Goal: Information Seeking & Learning: Learn about a topic

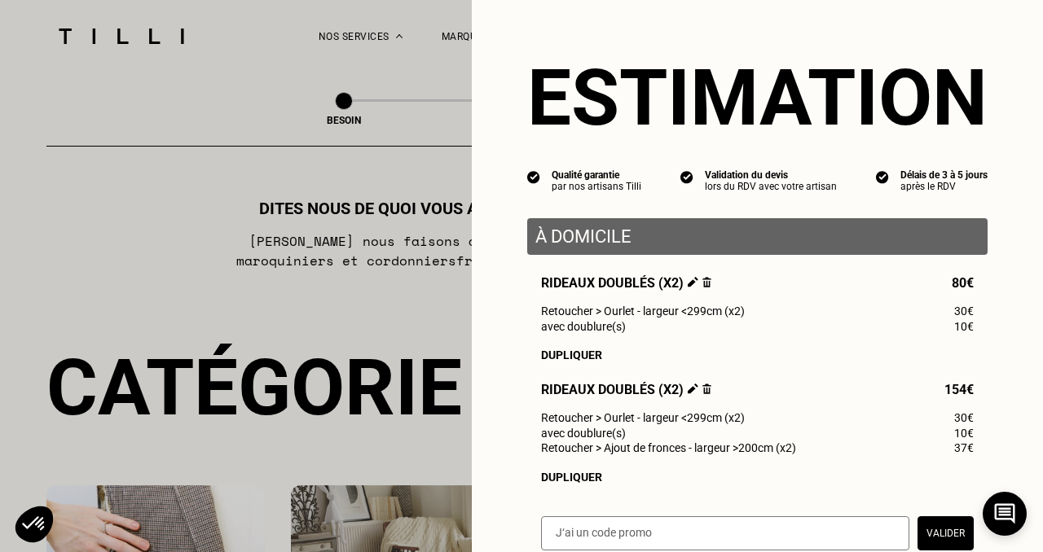
select select "FR"
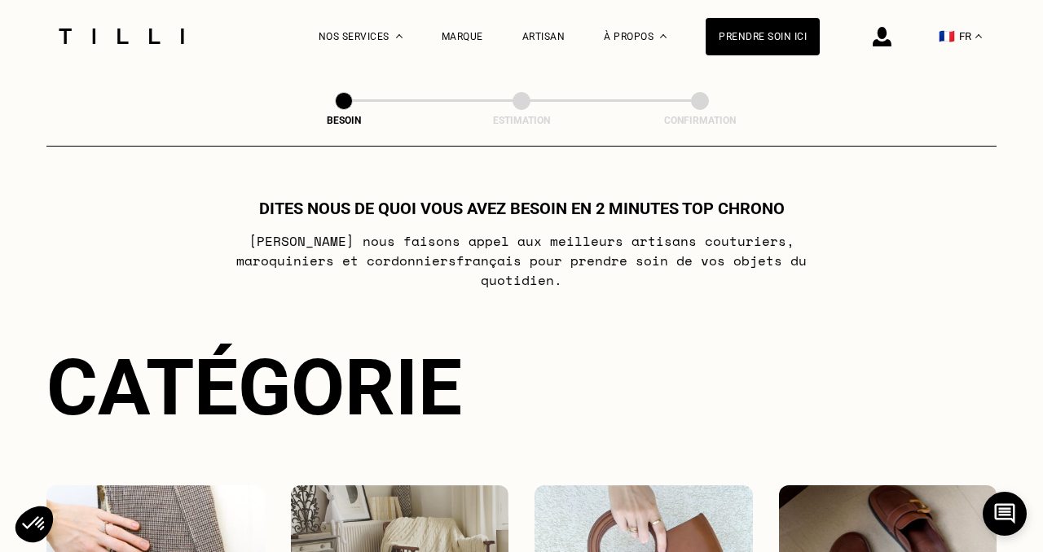
click at [136, 49] on div at bounding box center [121, 36] width 137 height 72
click at [129, 35] on img at bounding box center [121, 36] width 137 height 15
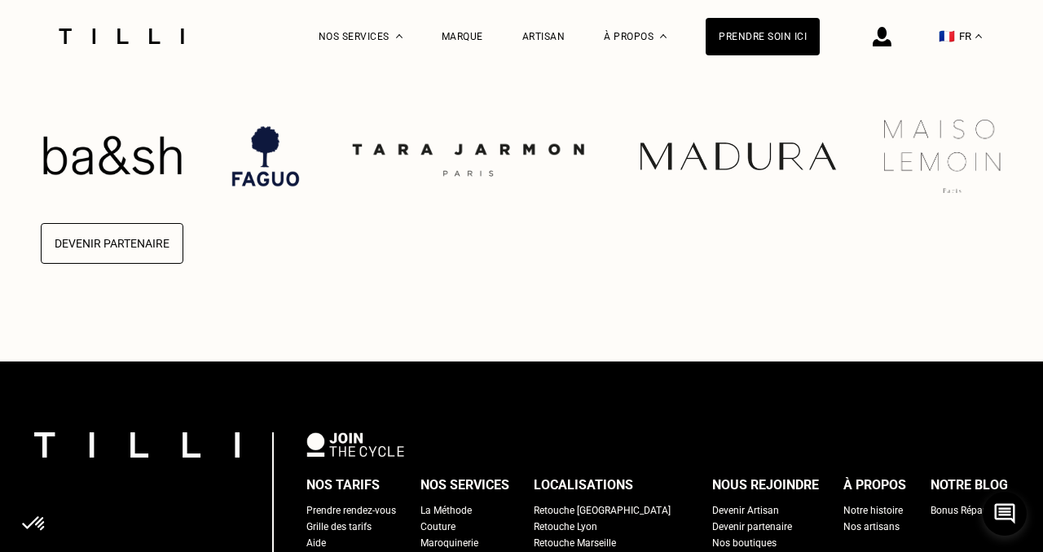
scroll to position [4098, 0]
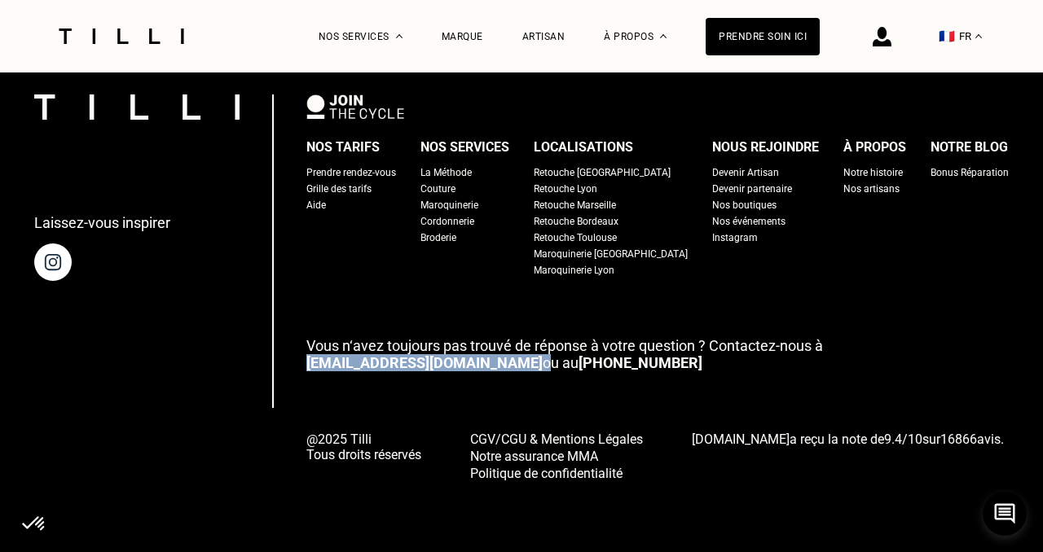
drag, startPoint x: 430, startPoint y: 359, endPoint x: 329, endPoint y: 364, distance: 101.1
click at [329, 364] on p "Vous n‘avez toujours pas trouvé de réponse à votre question ? Contactez-nous à …" at bounding box center [657, 354] width 702 height 34
copy p "[EMAIL_ADDRESS][DOMAIN_NAME]"
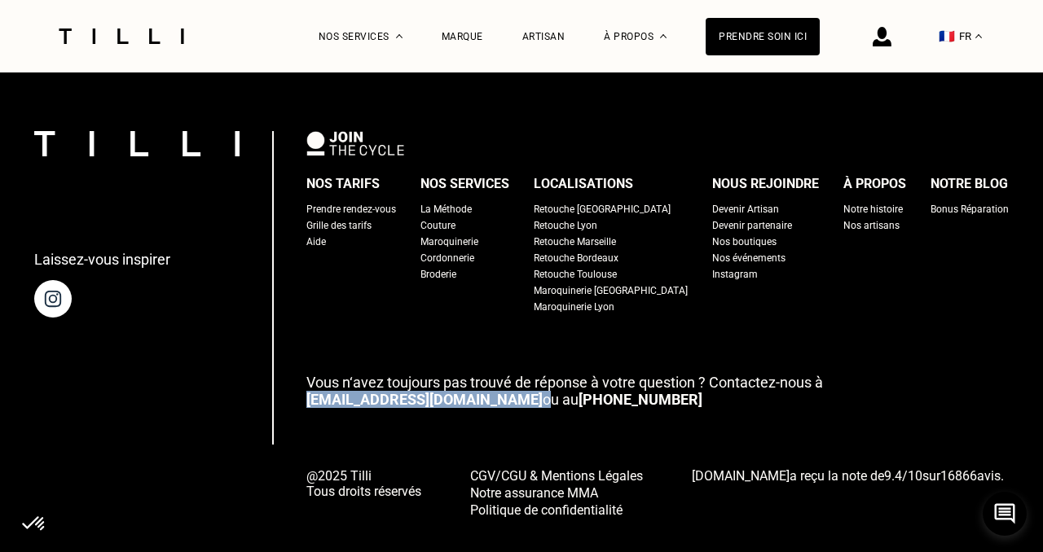
scroll to position [3976, 0]
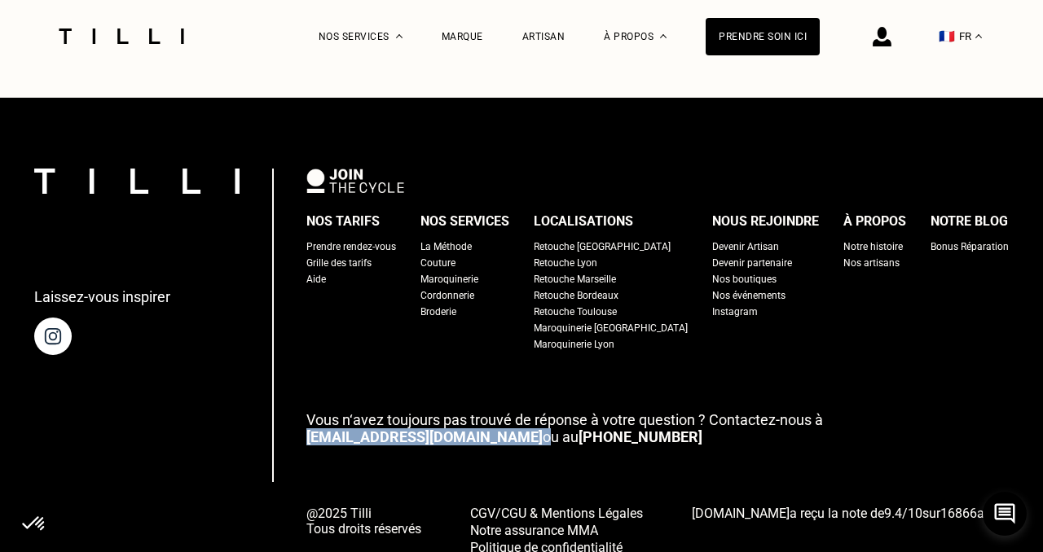
click at [607, 255] on div "Retouche [GEOGRAPHIC_DATA]" at bounding box center [602, 247] width 137 height 16
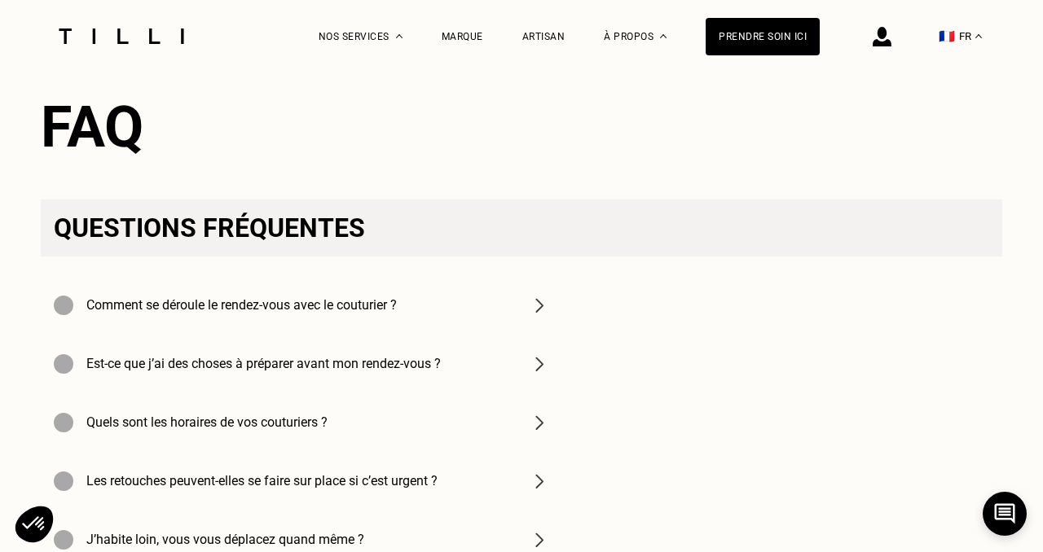
scroll to position [5046, 0]
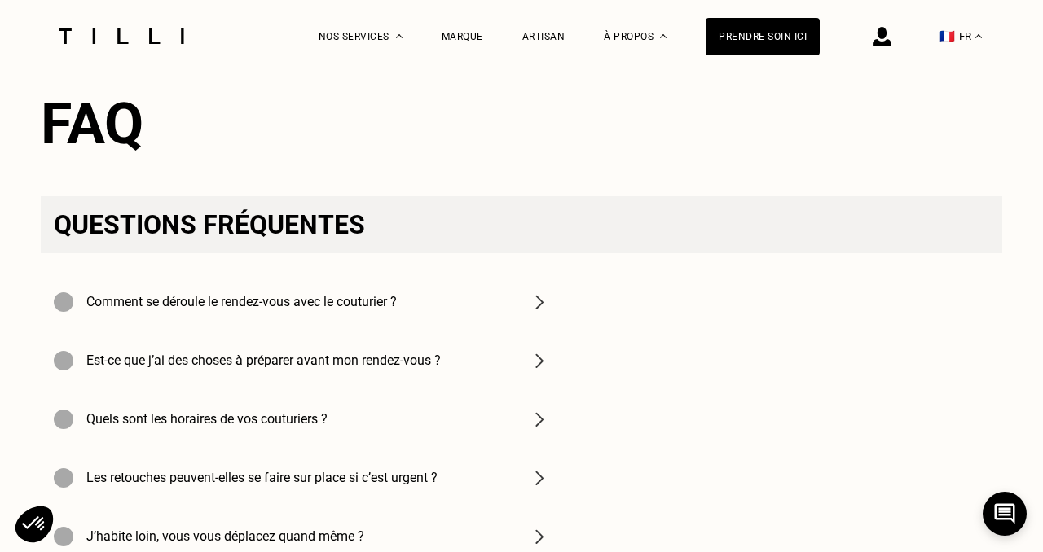
click at [270, 308] on h4 "Comment se déroule le rendez-vous avec le couturier ?" at bounding box center [241, 301] width 310 height 15
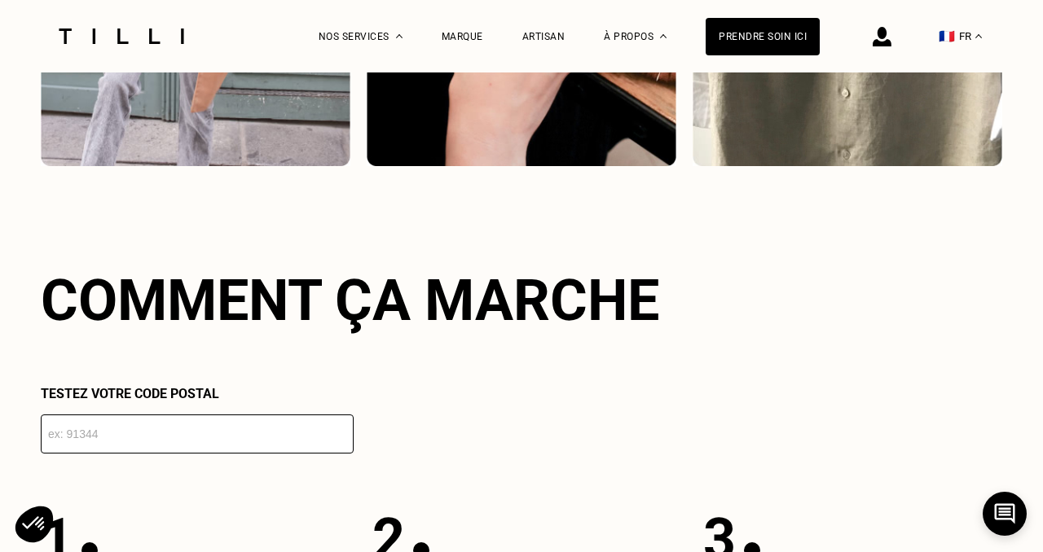
scroll to position [3416, 0]
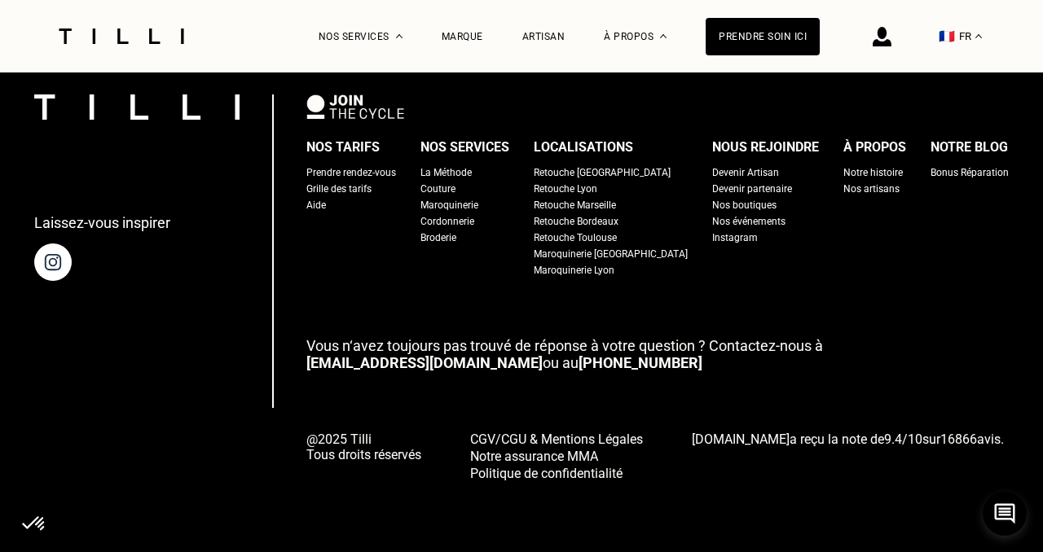
scroll to position [4038, 0]
